Goal: Navigation & Orientation: Find specific page/section

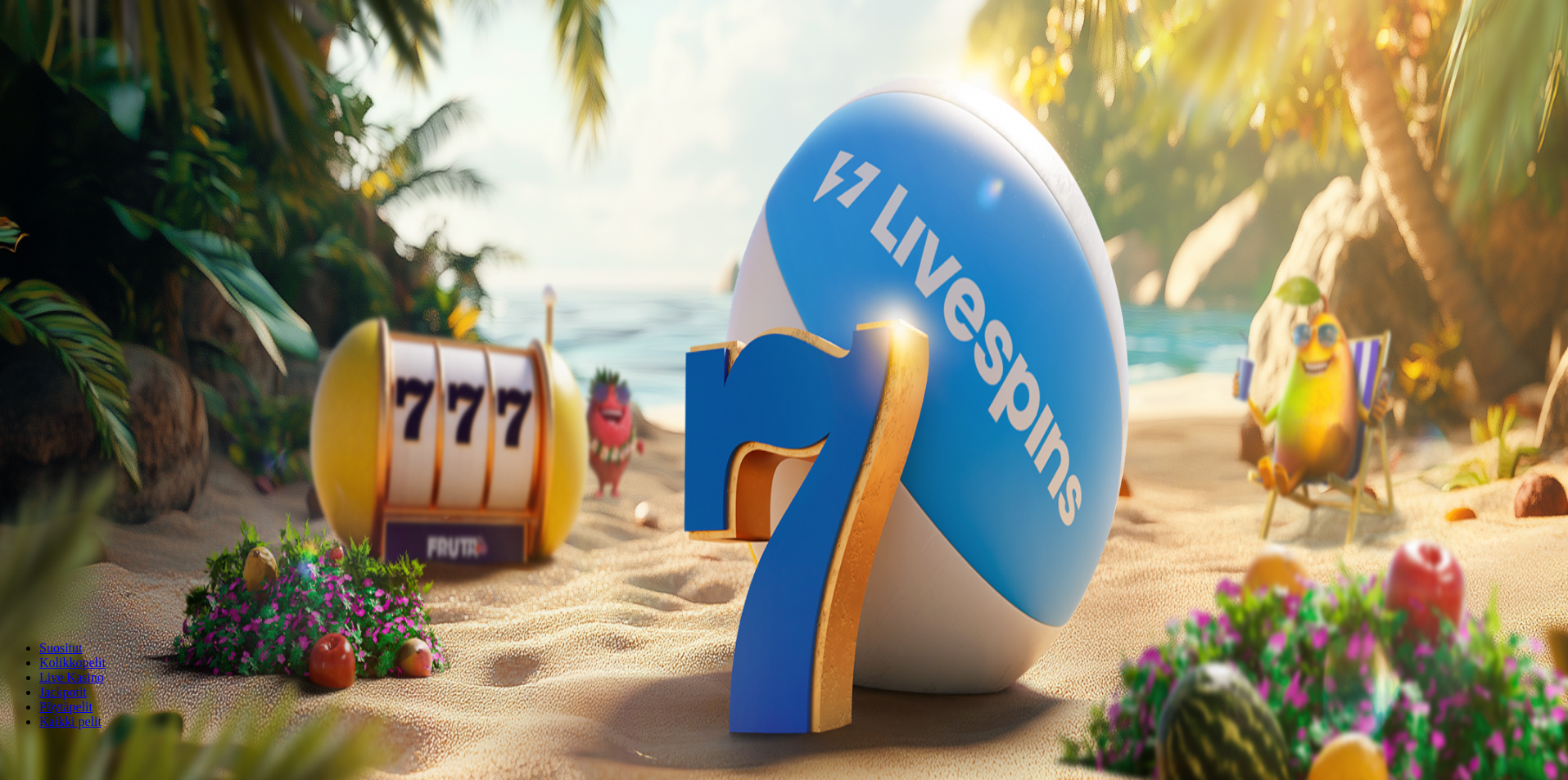
click at [93, 65] on span "Kirjaudu" at bounding box center [113, 59] width 40 height 12
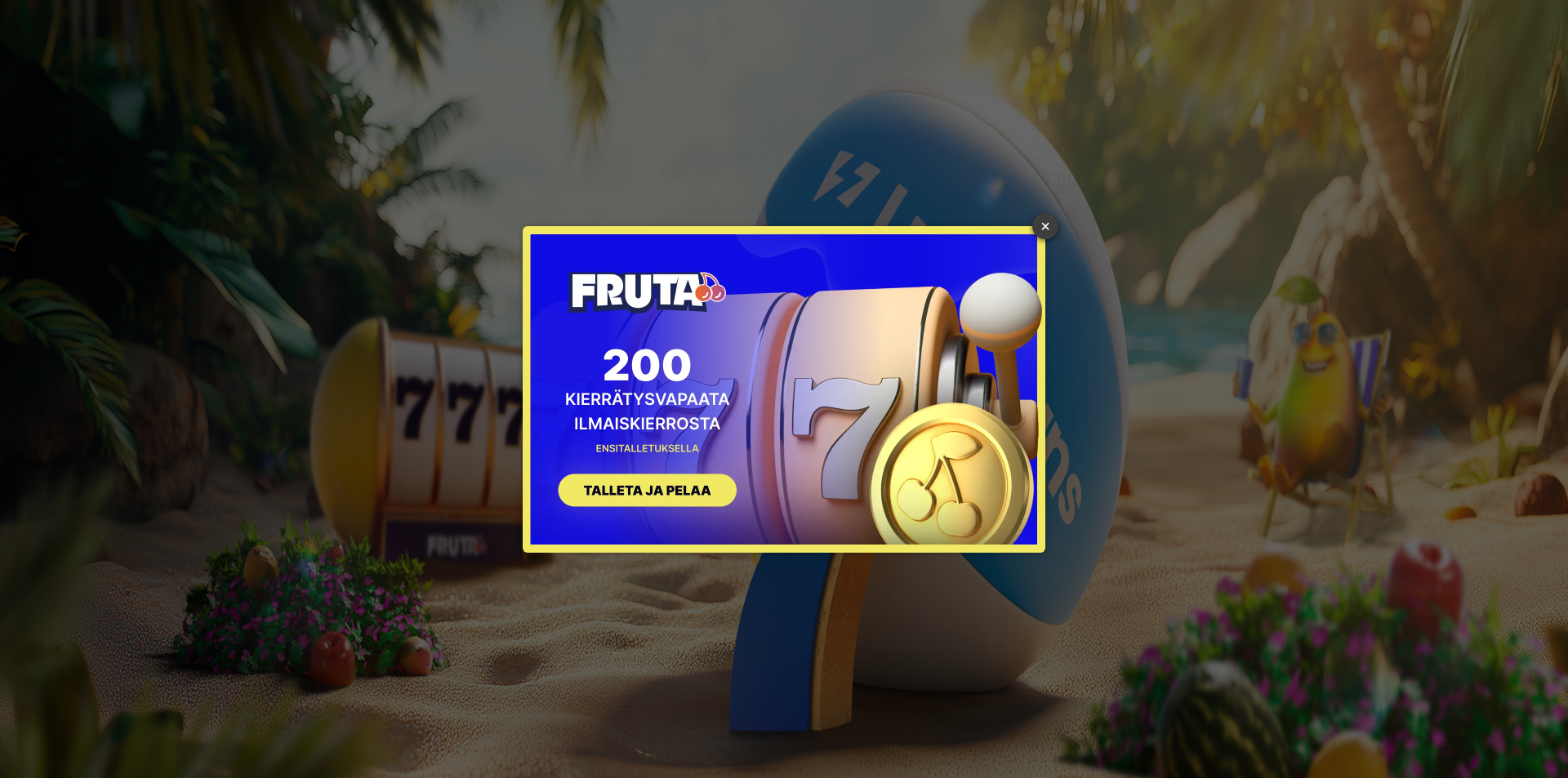
click at [1052, 234] on link "×" at bounding box center [1046, 226] width 26 height 26
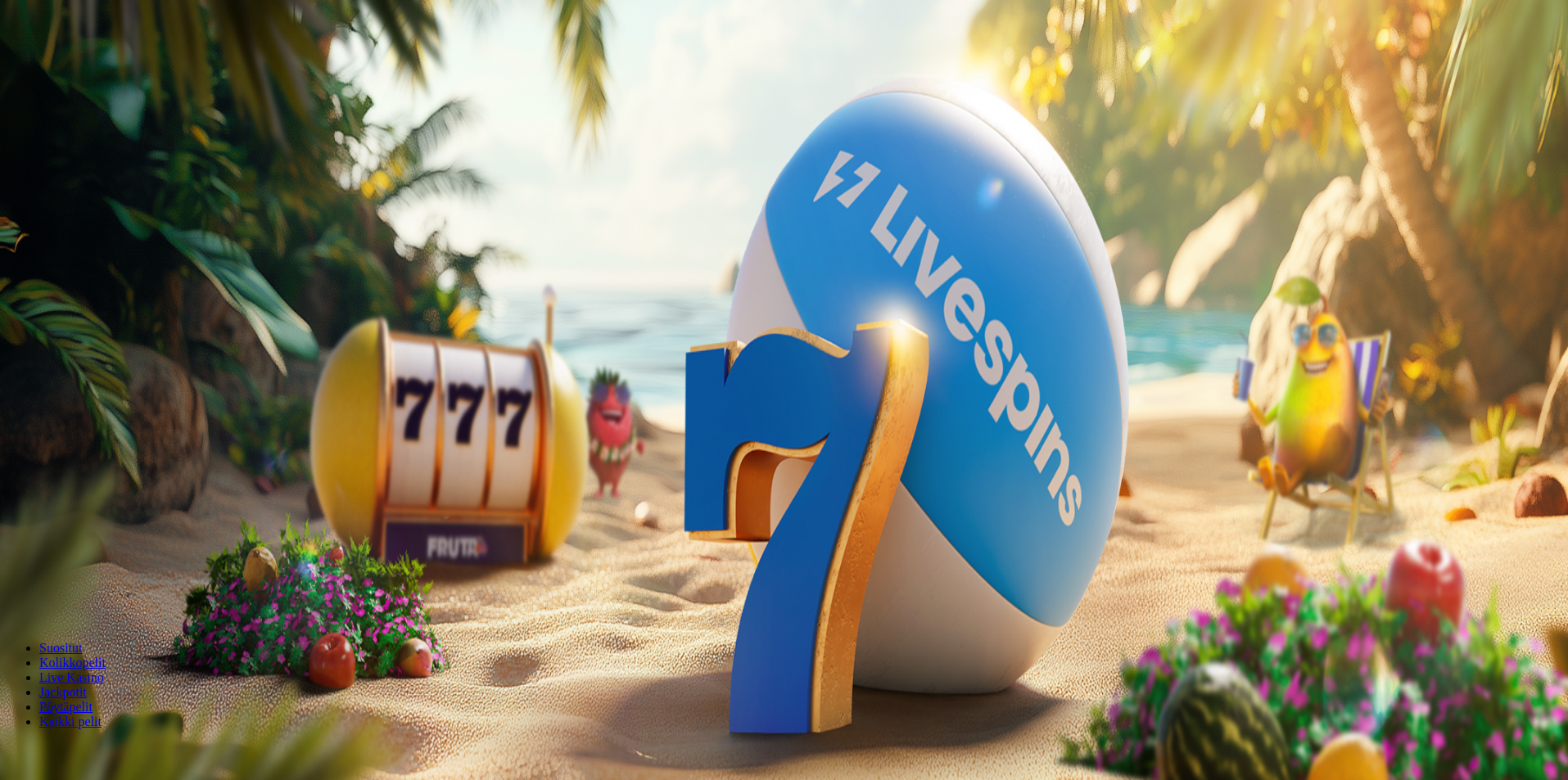
click at [109, 65] on span "Kirjaudu" at bounding box center [113, 59] width 40 height 12
drag, startPoint x: 374, startPoint y: 406, endPoint x: 450, endPoint y: 336, distance: 103.3
click at [406, 237] on div at bounding box center [786, 237] width 1559 height 0
click at [419, 237] on div at bounding box center [786, 237] width 1559 height 0
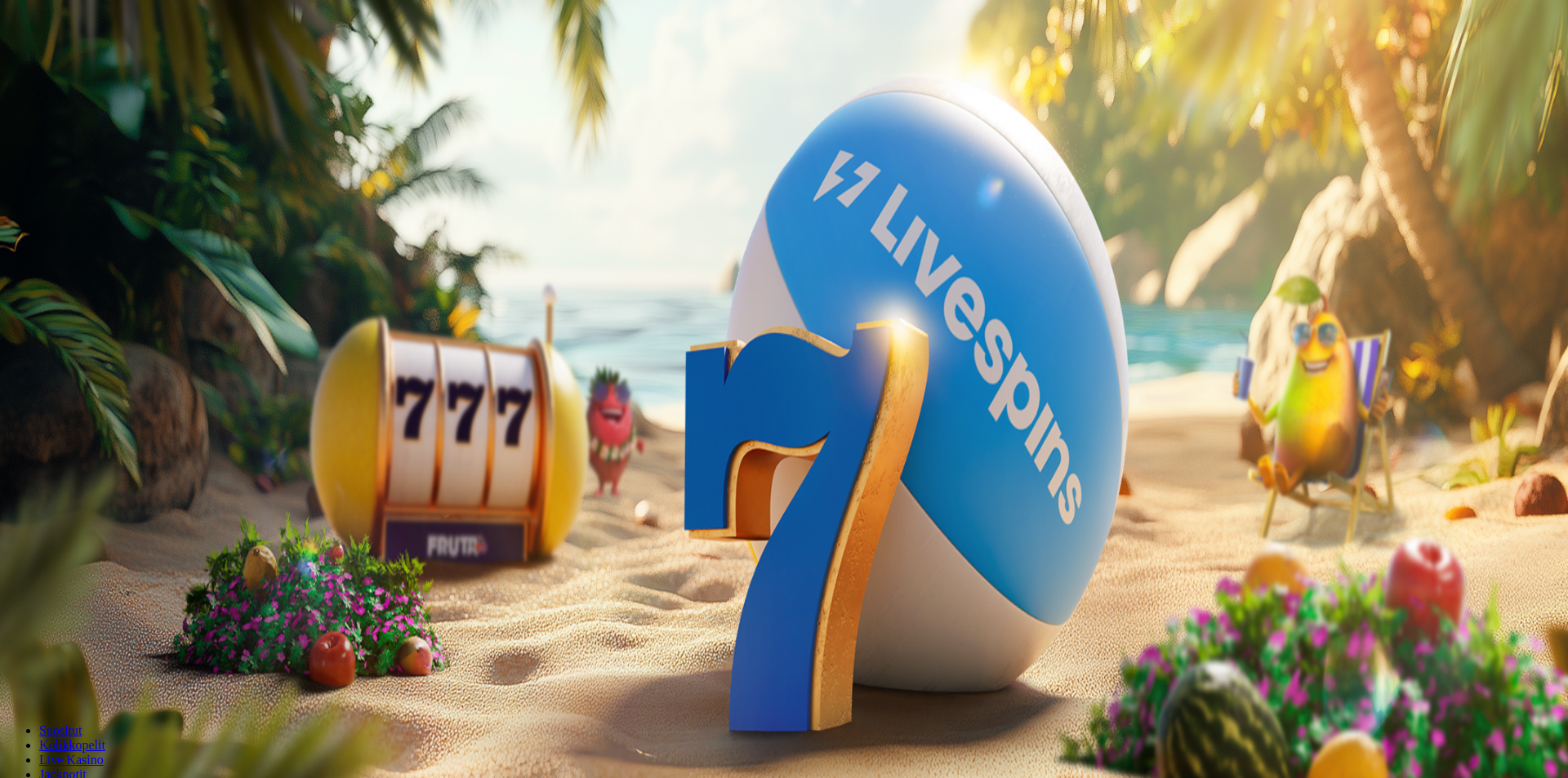
click at [418, 237] on div at bounding box center [784, 237] width 1555 height 0
click at [414, 237] on div at bounding box center [784, 237] width 1555 height 0
click at [406, 237] on div at bounding box center [784, 237] width 1555 height 0
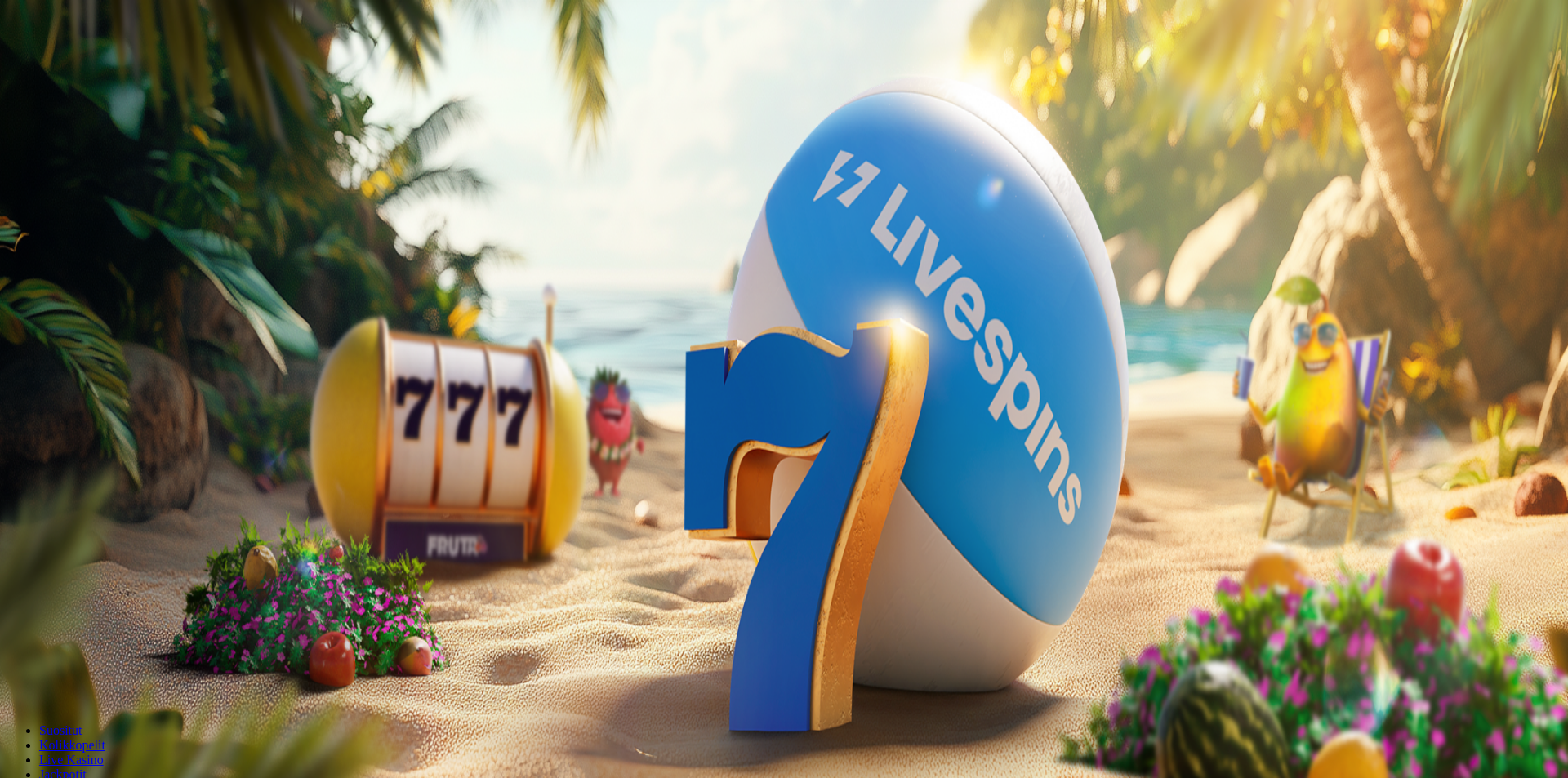
click at [406, 237] on div at bounding box center [784, 237] width 1555 height 0
click at [405, 237] on div at bounding box center [784, 237] width 1555 height 0
click at [404, 237] on div at bounding box center [784, 237] width 1555 height 0
drag, startPoint x: 331, startPoint y: 387, endPoint x: 422, endPoint y: 416, distance: 95.5
click at [434, 237] on div at bounding box center [784, 237] width 1555 height 0
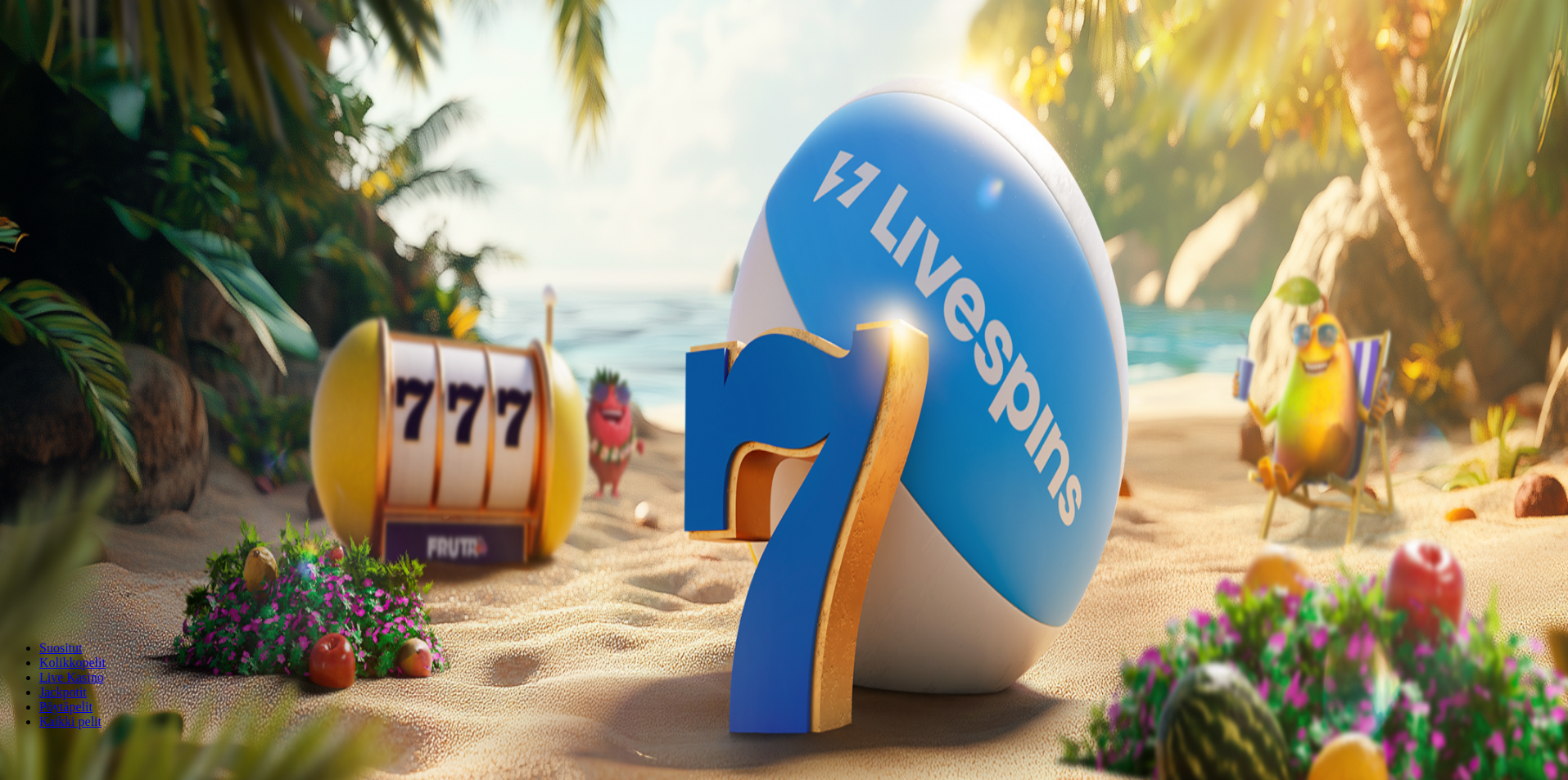
click at [109, 65] on span "Kirjaudu" at bounding box center [113, 59] width 40 height 12
drag, startPoint x: 435, startPoint y: 359, endPoint x: 258, endPoint y: 203, distance: 235.9
click at [435, 237] on div at bounding box center [786, 237] width 1559 height 0
click at [105, 37] on img "Primary" at bounding box center [55, 27] width 98 height 41
